Goal: Task Accomplishment & Management: Use online tool/utility

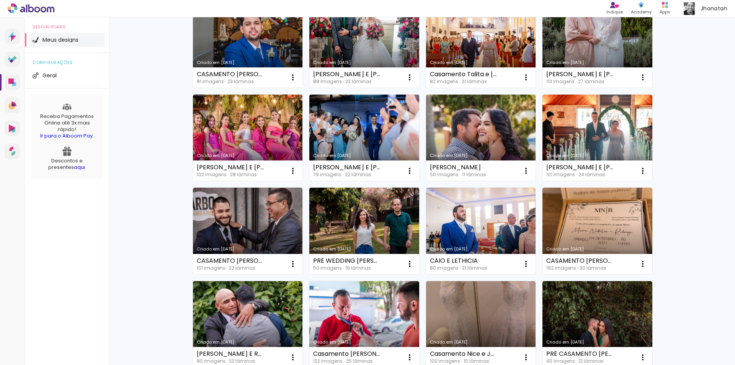
scroll to position [151, 0]
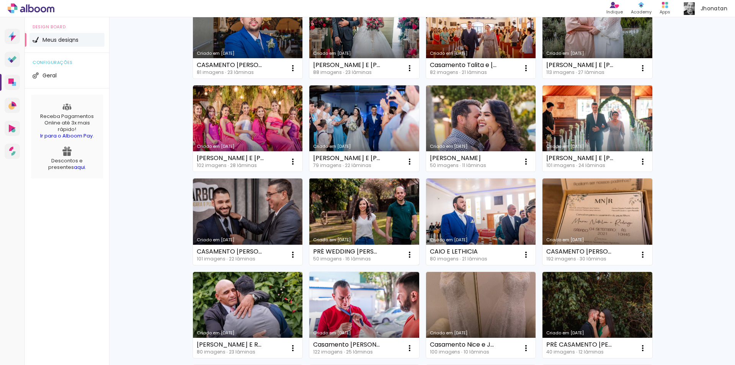
click at [370, 212] on link "Criado em [DATE]" at bounding box center [364, 221] width 110 height 86
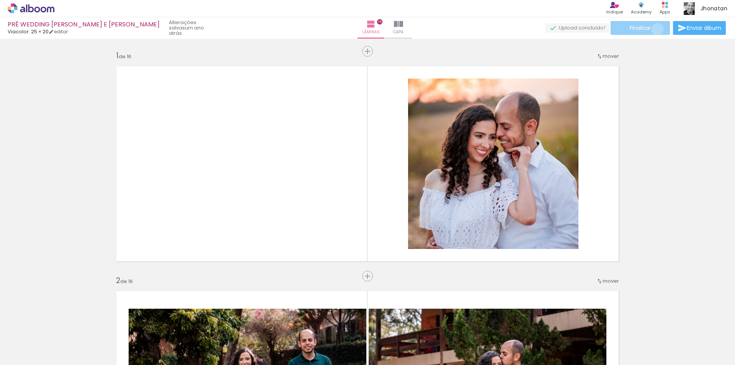
click at [654, 29] on paper-button "Finalizar" at bounding box center [639, 28] width 59 height 14
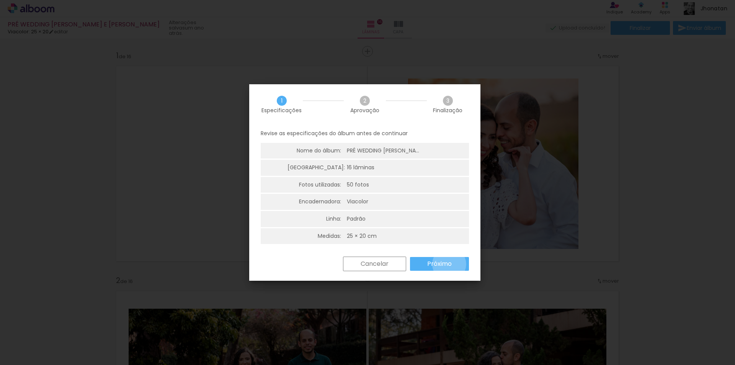
click at [0, 0] on slot "Próximo" at bounding box center [0, 0] width 0 height 0
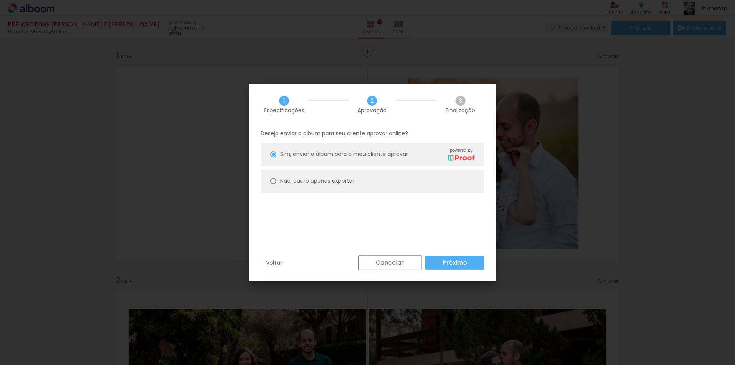
click at [0, 0] on slot "Não, quero apenas exportar" at bounding box center [0, 0] width 0 height 0
type paper-radio-button "on"
click at [0, 0] on slot "Próximo" at bounding box center [0, 0] width 0 height 0
type input "Alta, 300 DPI"
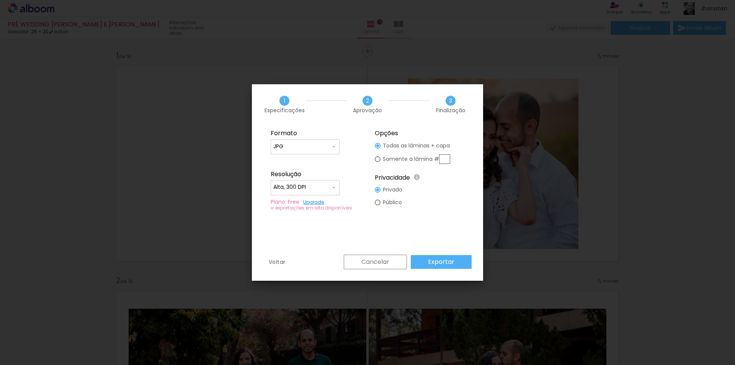
click at [0, 0] on slot "Exportar" at bounding box center [0, 0] width 0 height 0
